Goal: Information Seeking & Learning: Learn about a topic

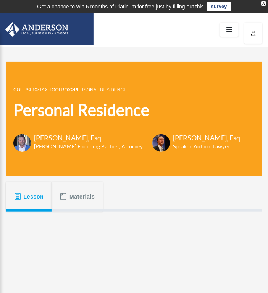
click at [55, 90] on link "Tax Toolbox" at bounding box center [55, 89] width 32 height 5
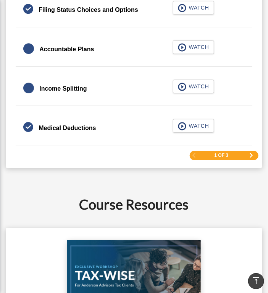
scroll to position [1175, 0]
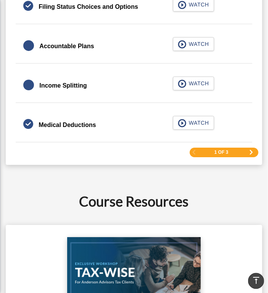
click at [252, 151] on span "Next Page" at bounding box center [251, 152] width 5 height 5
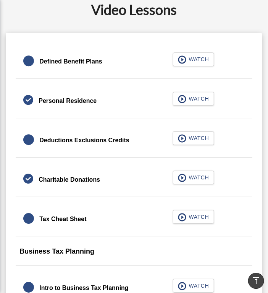
scroll to position [432, 0]
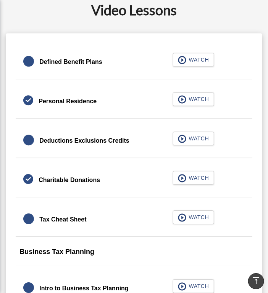
click at [220, 12] on h2 "Video Lessons" at bounding box center [134, 9] width 248 height 19
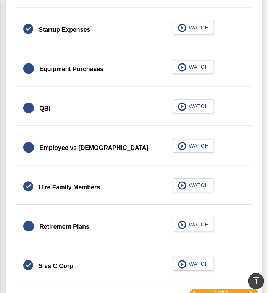
scroll to position [1008, 0]
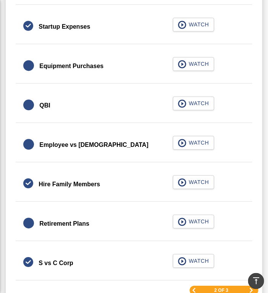
click at [194, 288] on span "Previous Page" at bounding box center [194, 290] width 5 height 5
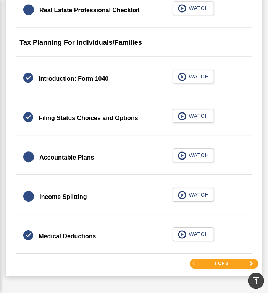
scroll to position [1062, 0]
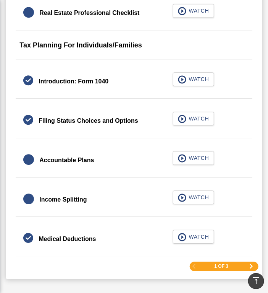
click at [131, 121] on div "Filing Status Choices and Options" at bounding box center [88, 120] width 99 height 11
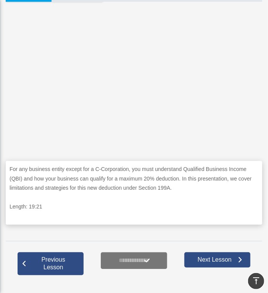
scroll to position [210, 0]
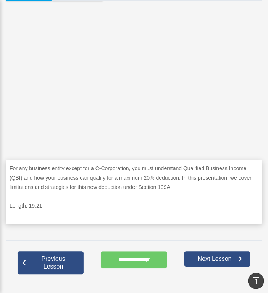
click at [145, 257] on form "**********" at bounding box center [134, 259] width 66 height 17
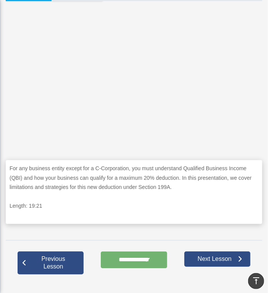
click at [123, 258] on input "**********" at bounding box center [134, 259] width 66 height 17
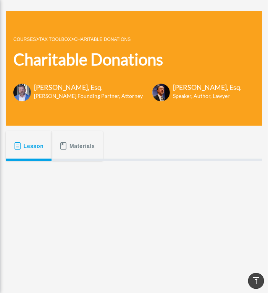
scroll to position [48, 0]
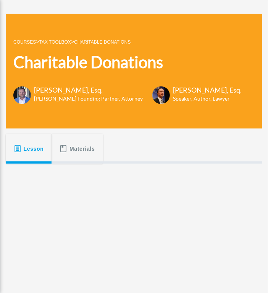
click at [58, 43] on link "Tax Toolbox" at bounding box center [55, 41] width 32 height 5
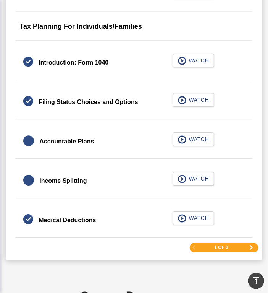
scroll to position [1083, 0]
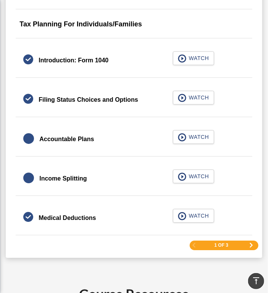
click at [252, 243] on span "Next Page" at bounding box center [251, 245] width 5 height 5
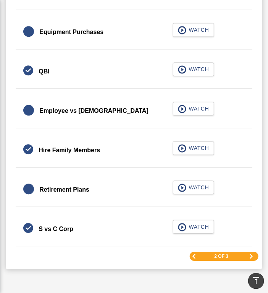
scroll to position [1039, 0]
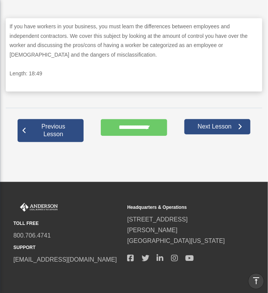
scroll to position [351, 0]
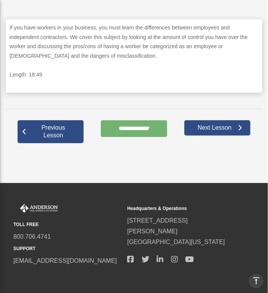
click at [129, 128] on input "**********" at bounding box center [134, 128] width 66 height 17
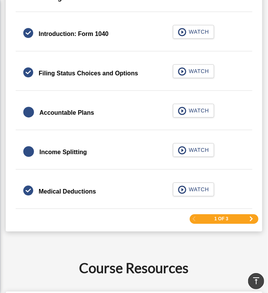
scroll to position [1096, 0]
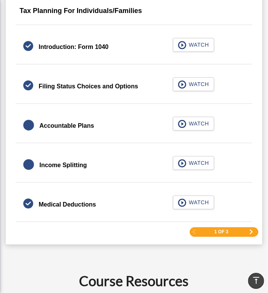
click at [253, 230] on span "Next Page" at bounding box center [251, 232] width 5 height 5
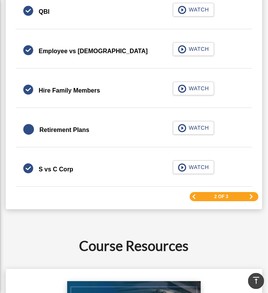
scroll to position [1099, 0]
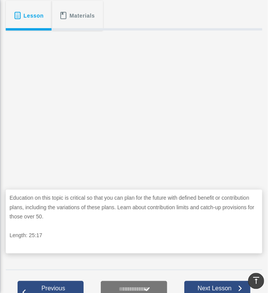
scroll to position [180, 0]
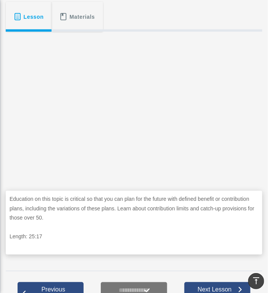
click at [126, 13] on div "Lesson Materials" at bounding box center [134, 17] width 257 height 30
click at [154, 15] on div "Lesson Materials" at bounding box center [134, 17] width 257 height 30
